Goal: Find specific page/section: Find specific page/section

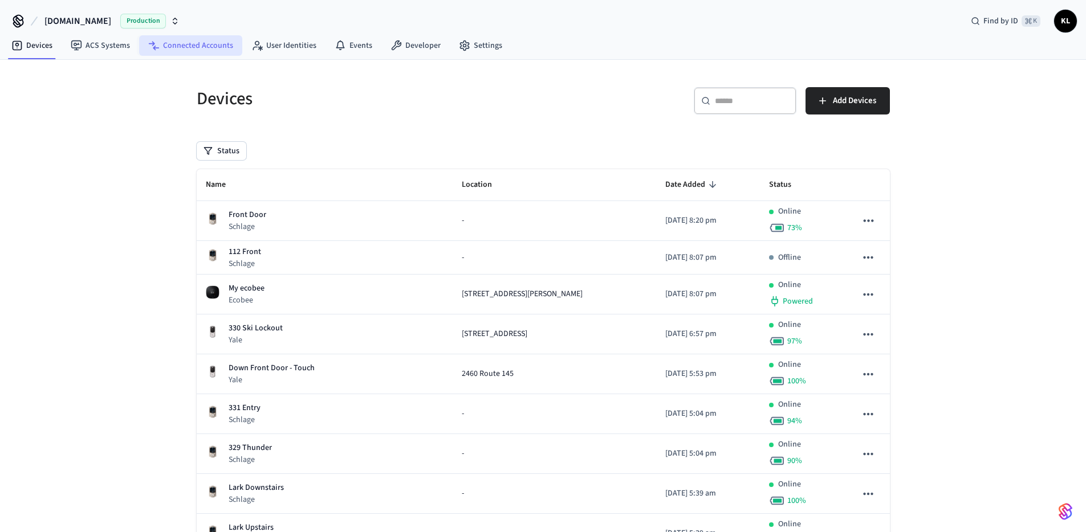
click at [187, 47] on link "Connected Accounts" at bounding box center [190, 45] width 103 height 21
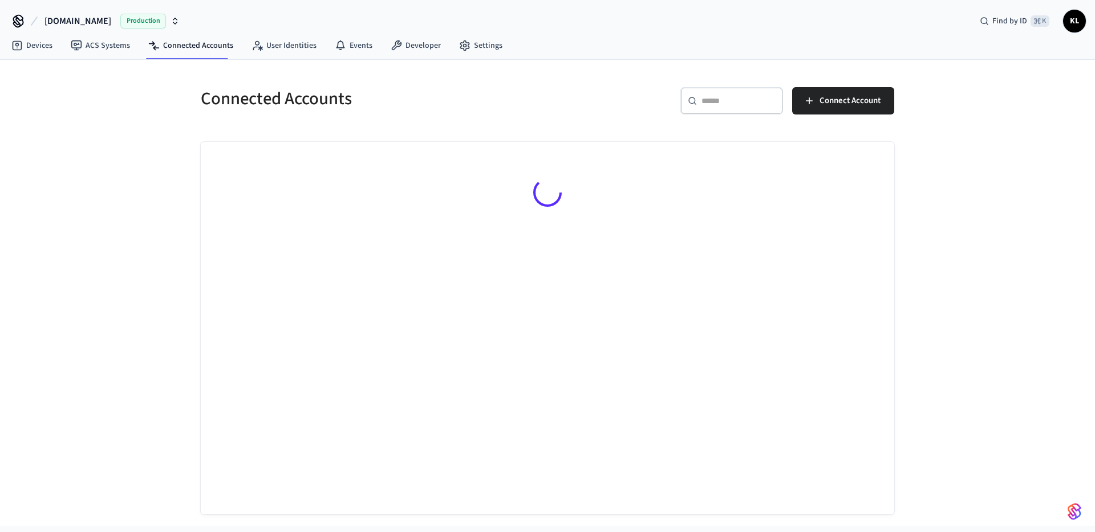
click at [745, 92] on div "​ ​" at bounding box center [731, 100] width 103 height 27
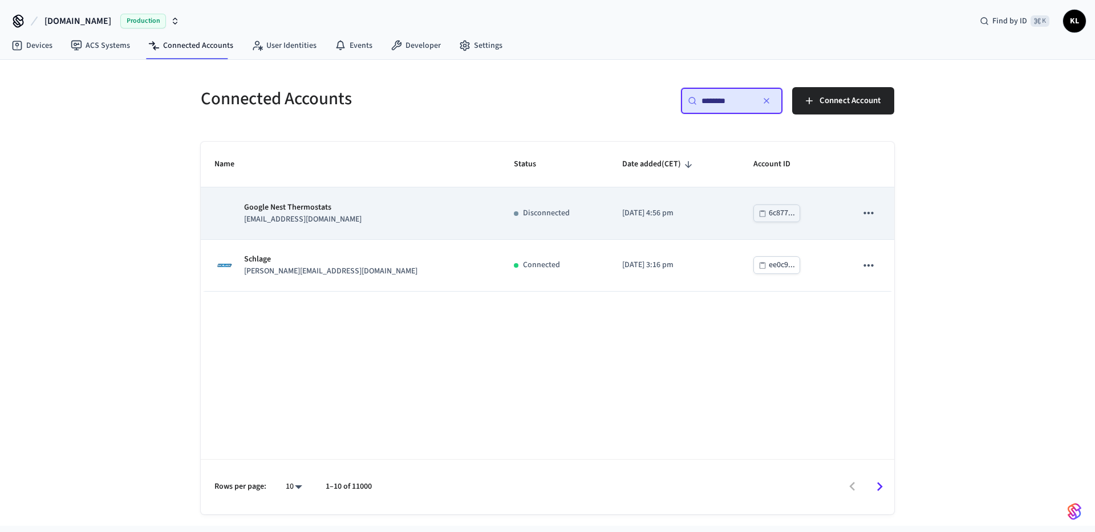
type input "********"
click at [270, 222] on p "[EMAIL_ADDRESS][DOMAIN_NAME]" at bounding box center [302, 220] width 117 height 12
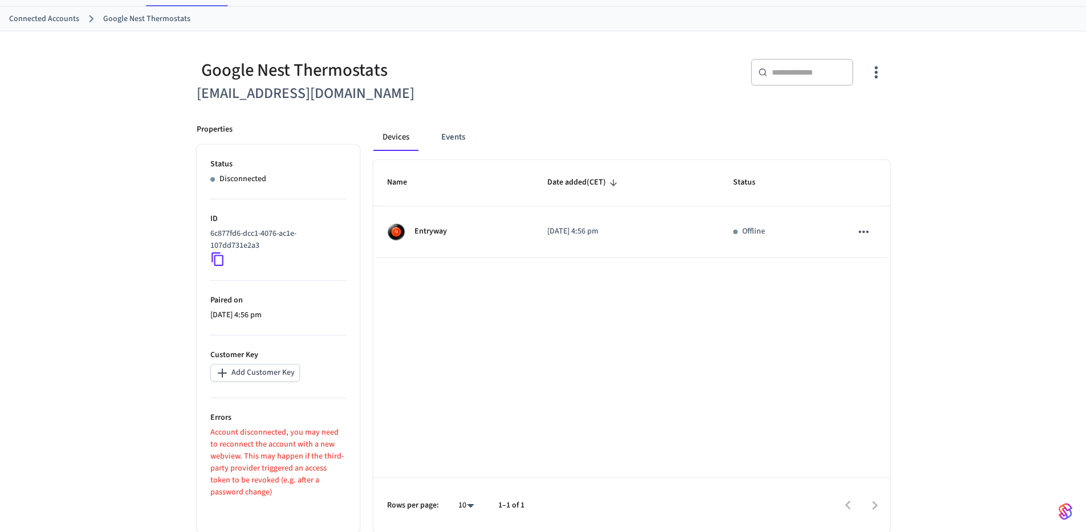
scroll to position [54, 0]
click at [216, 256] on icon at bounding box center [217, 258] width 15 height 15
